Goal: Information Seeking & Learning: Learn about a topic

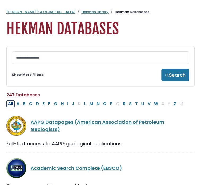
click at [36, 76] on link "Show More Filters" at bounding box center [28, 74] width 32 height 5
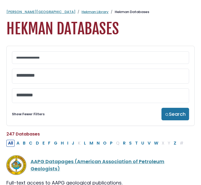
click at [50, 75] on textarea "Search" at bounding box center [100, 76] width 169 height 6
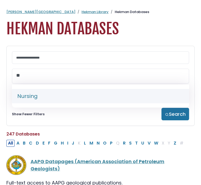
type textarea "**"
select select "*****"
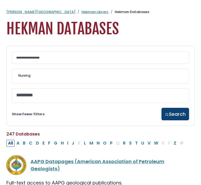
click at [172, 115] on button "Search" at bounding box center [176, 114] width 28 height 12
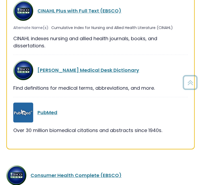
scroll to position [96, 0]
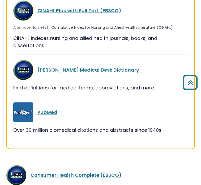
drag, startPoint x: 163, startPoint y: 110, endPoint x: 187, endPoint y: 135, distance: 34.8
click at [187, 135] on div "PubMed Over 30 million biomedical citations and abstracts since 1940s. View More" at bounding box center [100, 120] width 175 height 37
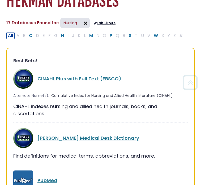
scroll to position [28, 0]
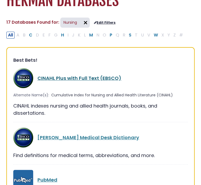
click at [77, 77] on link "CINAHL Plus with Full Text (EBSCO)" at bounding box center [79, 78] width 84 height 7
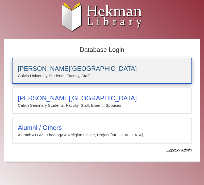
click at [104, 62] on div "Calvin University Calvin University Students, Faculty, Staff" at bounding box center [101, 71] width 179 height 26
drag, startPoint x: 0, startPoint y: 0, endPoint x: 111, endPoint y: 77, distance: 135.3
click at [111, 77] on p "Calvin University Students, Faculty, Staff" at bounding box center [102, 75] width 168 height 7
click at [85, 66] on h3 "[PERSON_NAME][GEOGRAPHIC_DATA]" at bounding box center [102, 68] width 168 height 7
